Goal: Information Seeking & Learning: Learn about a topic

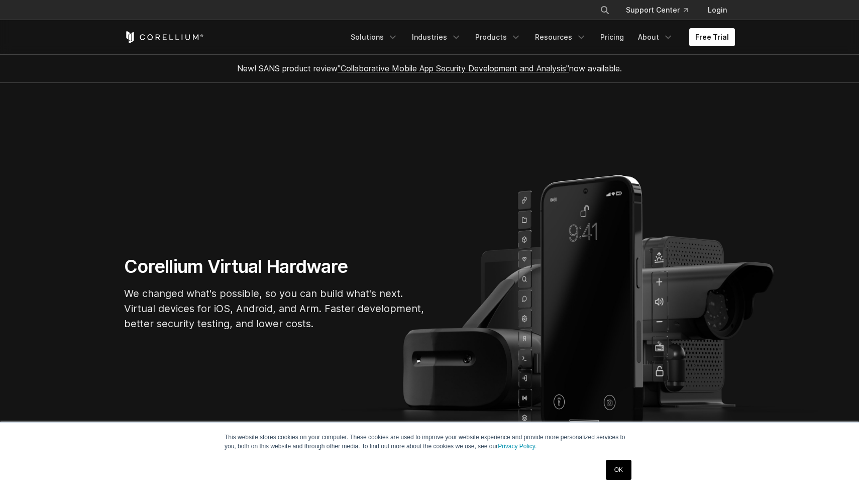
click at [609, 48] on div "Free Trial Solutions IoT" at bounding box center [429, 37] width 611 height 34
click at [619, 39] on link "Pricing" at bounding box center [612, 37] width 36 height 18
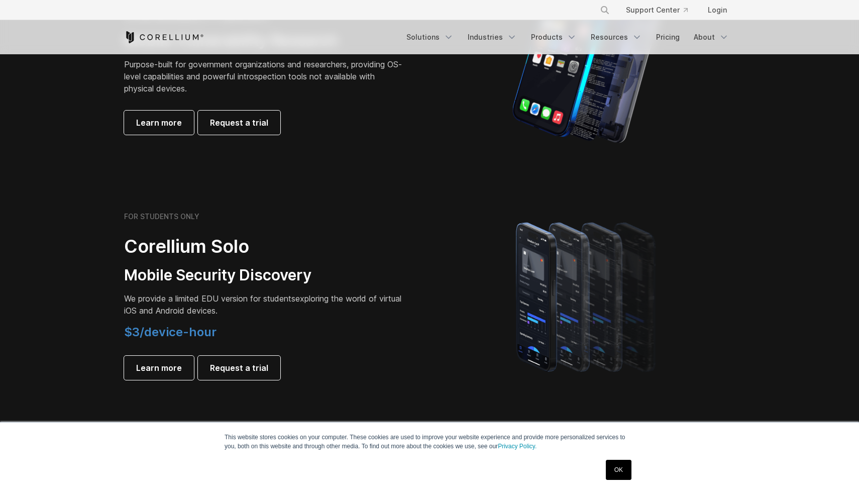
scroll to position [611, 0]
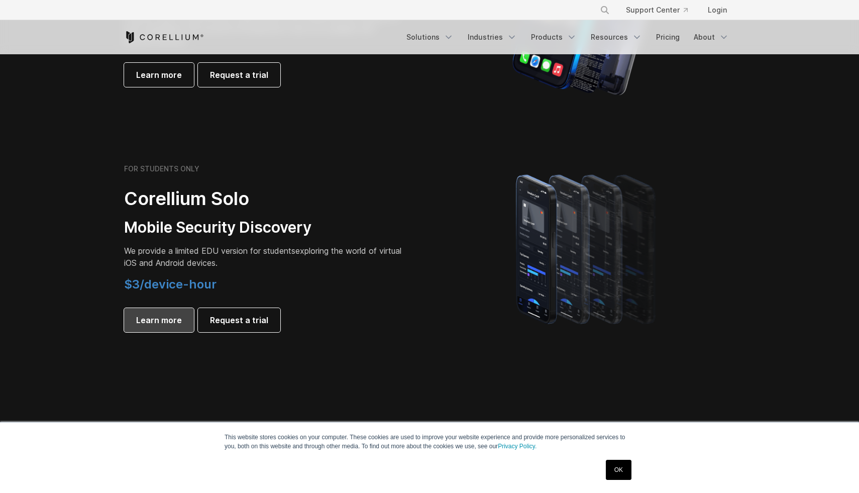
click at [171, 322] on span "Learn more" at bounding box center [159, 320] width 46 height 12
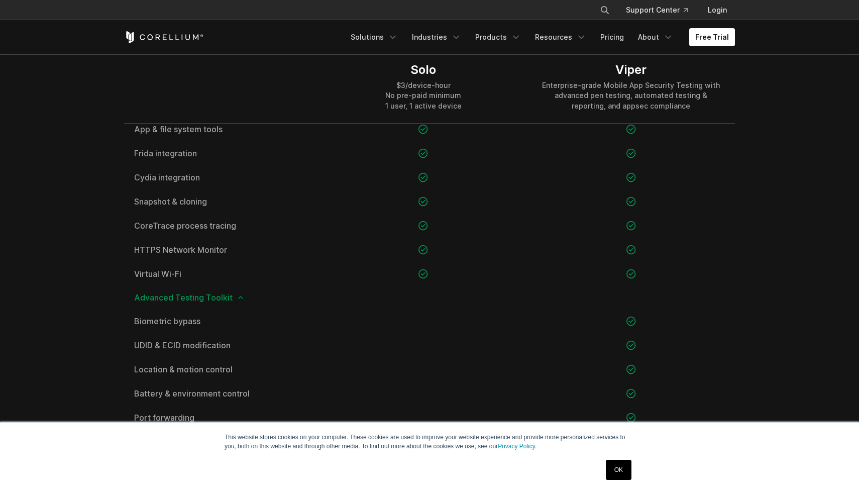
scroll to position [815, 0]
